Goal: Information Seeking & Learning: Learn about a topic

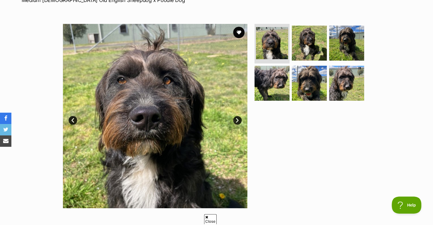
scroll to position [99, 0]
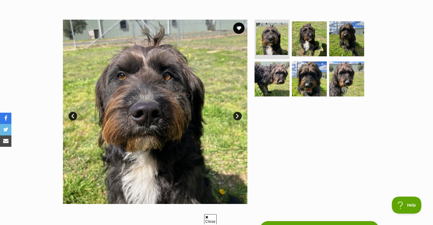
click at [238, 115] on link "Next" at bounding box center [237, 116] width 9 height 9
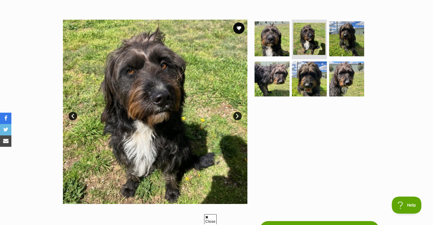
click at [238, 115] on link "Next" at bounding box center [237, 116] width 9 height 9
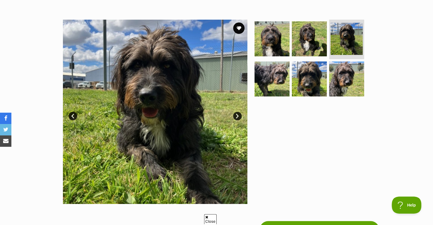
click at [238, 115] on link "Next" at bounding box center [237, 116] width 9 height 9
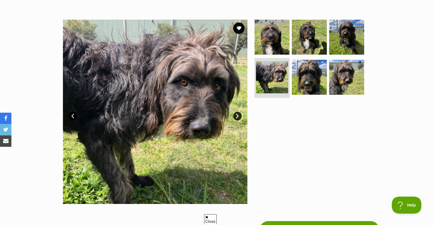
click at [238, 115] on link "Next" at bounding box center [237, 116] width 9 height 9
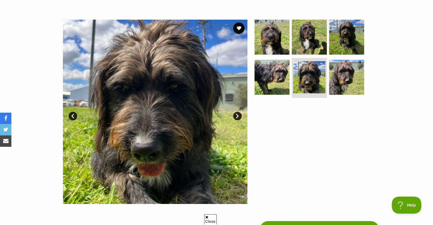
click at [238, 115] on link "Next" at bounding box center [237, 116] width 9 height 9
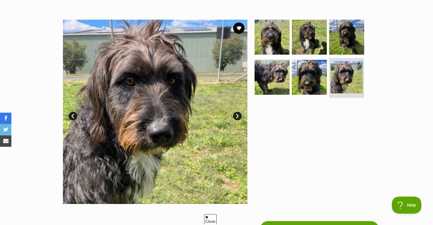
click at [238, 115] on link "Next" at bounding box center [237, 116] width 9 height 9
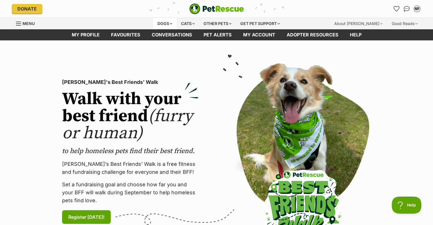
click at [160, 20] on div "Dogs" at bounding box center [164, 23] width 23 height 11
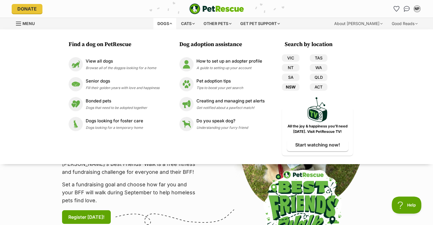
click at [292, 87] on link "NSW" at bounding box center [291, 86] width 18 height 7
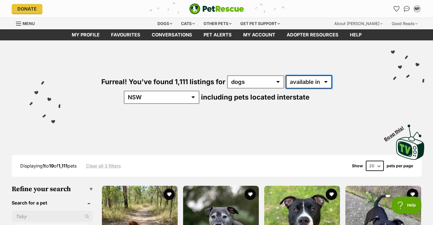
click at [289, 81] on select "available in located in" at bounding box center [309, 81] width 46 height 13
select select "disabled"
click at [286, 75] on select "available in located in" at bounding box center [309, 81] width 46 height 13
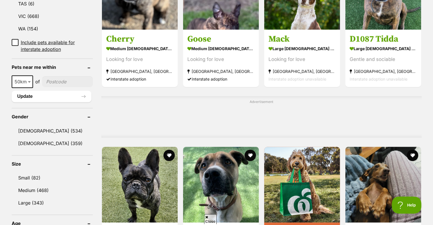
scroll to position [385, 0]
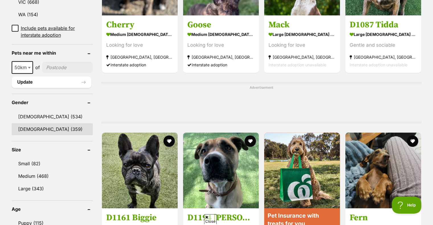
click at [29, 123] on link "[DEMOGRAPHIC_DATA] (359)" at bounding box center [52, 129] width 81 height 12
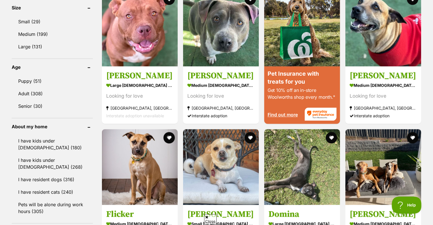
scroll to position [532, 0]
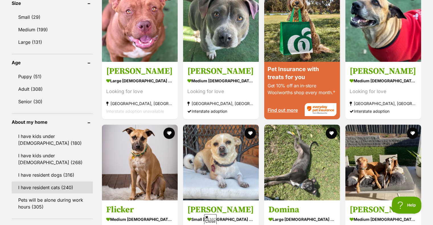
click at [52, 182] on link "I have resident cats (240)" at bounding box center [52, 188] width 81 height 12
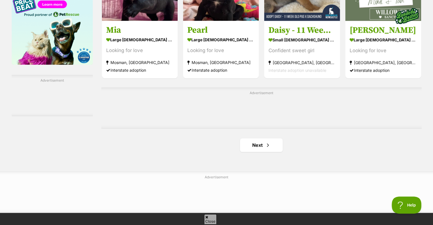
scroll to position [919, 0]
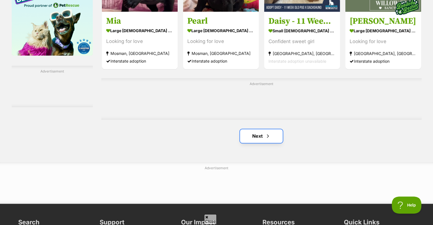
click at [257, 132] on link "Next" at bounding box center [261, 136] width 43 height 14
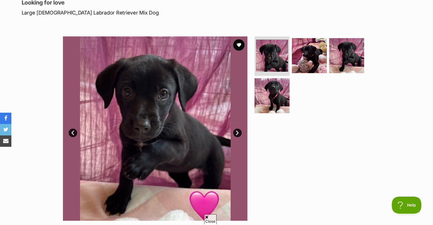
scroll to position [87, 0]
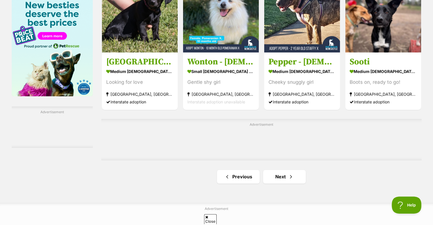
scroll to position [882, 0]
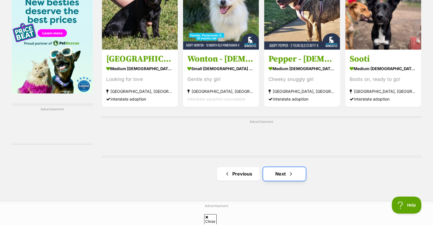
click at [278, 172] on link "Next" at bounding box center [284, 174] width 43 height 14
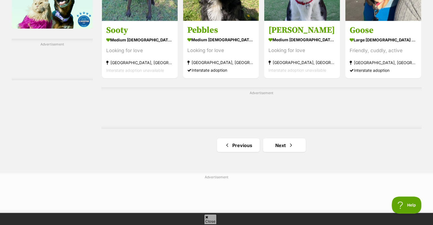
scroll to position [960, 0]
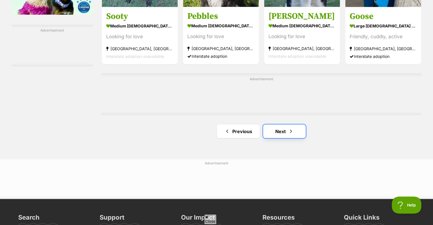
click at [286, 131] on link "Next" at bounding box center [284, 131] width 43 height 14
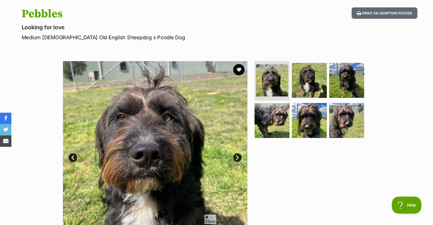
scroll to position [52, 0]
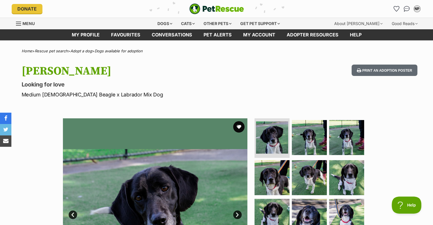
click at [432, 23] on div "Dogs Find a dog on PetRescue View all dogs Browse all of the doggos looking for…" at bounding box center [216, 24] width 433 height 12
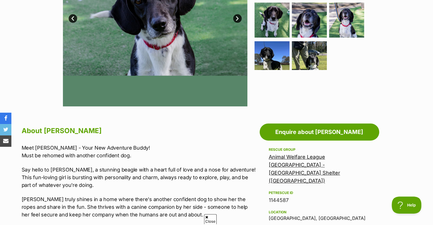
scroll to position [195, 0]
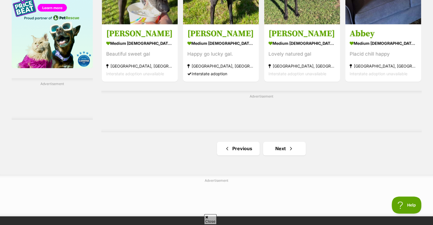
scroll to position [916, 0]
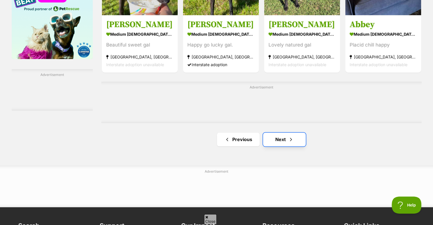
click at [278, 141] on link "Next" at bounding box center [284, 140] width 43 height 14
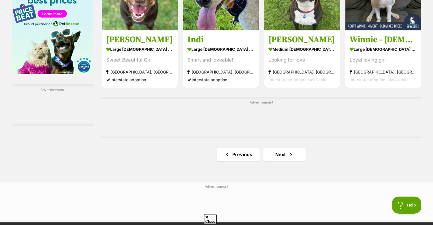
scroll to position [902, 0]
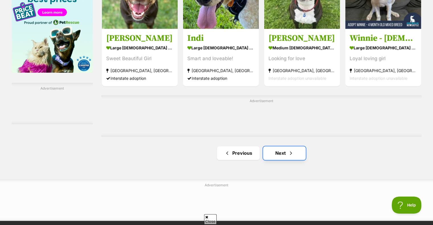
click at [278, 151] on link "Next" at bounding box center [284, 153] width 43 height 14
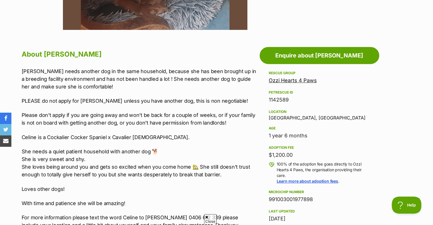
scroll to position [276, 0]
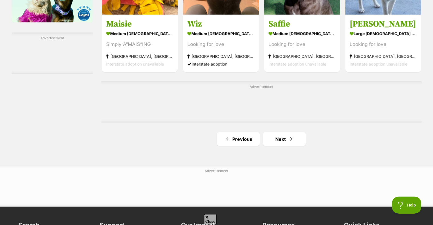
scroll to position [984, 0]
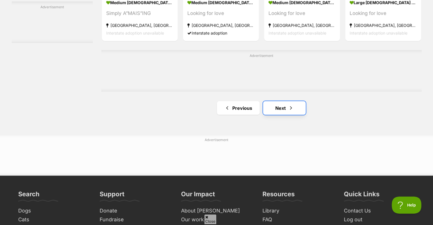
click at [277, 107] on link "Next" at bounding box center [284, 108] width 43 height 14
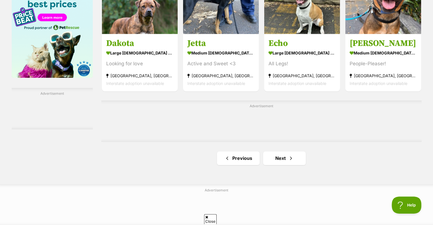
scroll to position [917, 0]
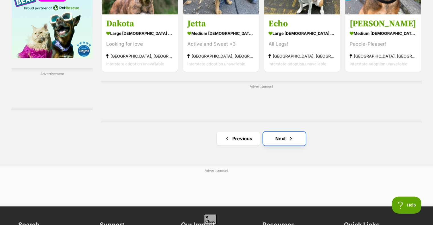
click at [278, 137] on link "Next" at bounding box center [284, 139] width 43 height 14
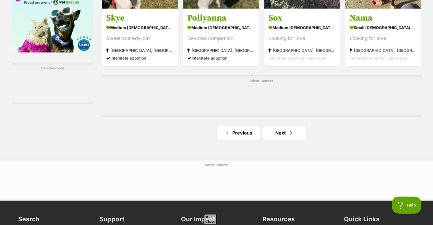
scroll to position [930, 0]
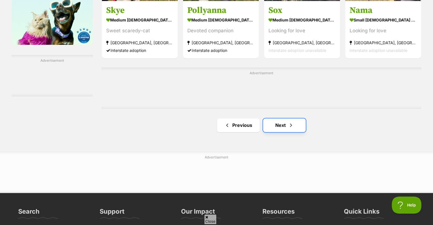
click at [281, 124] on link "Next" at bounding box center [284, 125] width 43 height 14
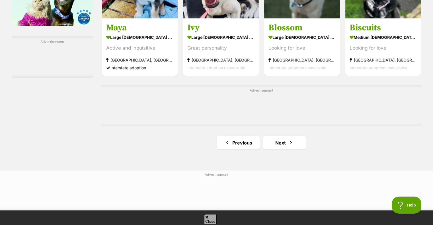
scroll to position [960, 0]
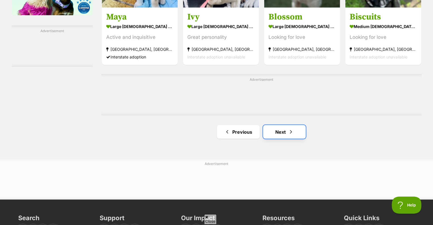
click at [278, 131] on link "Next" at bounding box center [284, 132] width 43 height 14
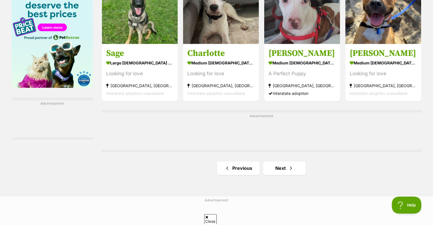
scroll to position [893, 0]
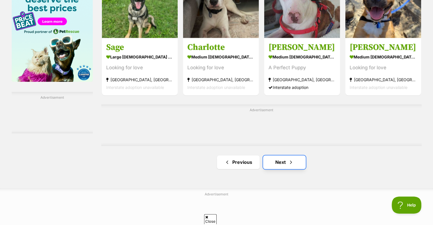
click at [279, 164] on link "Next" at bounding box center [284, 162] width 43 height 14
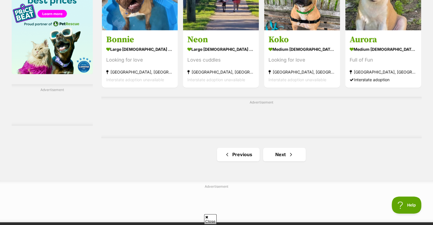
scroll to position [911, 0]
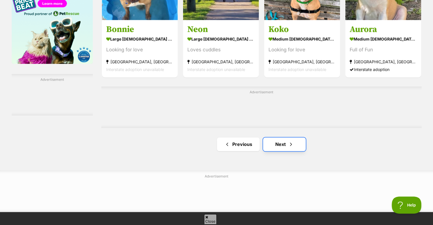
click at [280, 142] on link "Next" at bounding box center [284, 145] width 43 height 14
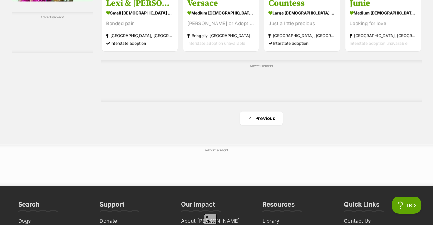
scroll to position [987, 0]
